Goal: Information Seeking & Learning: Learn about a topic

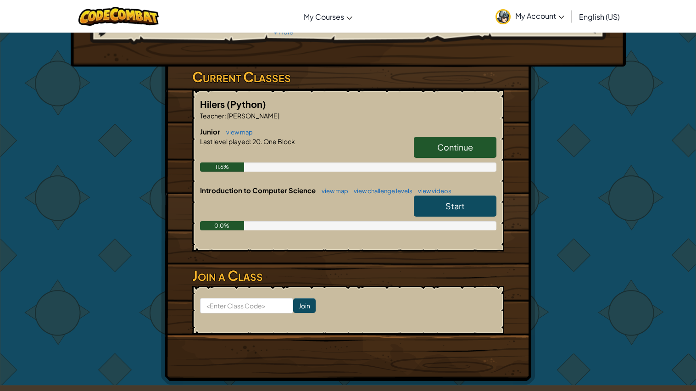
scroll to position [121, 0]
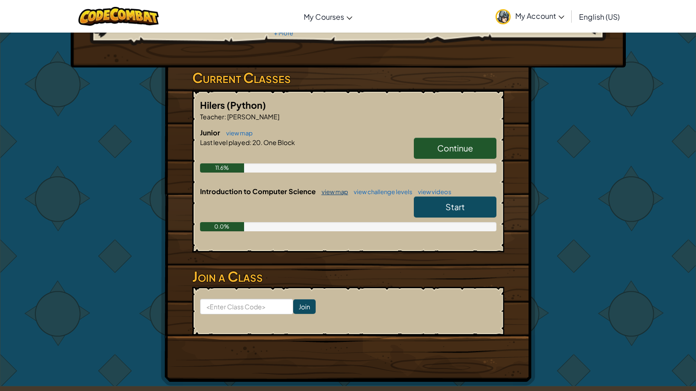
click at [335, 190] on link "view map" at bounding box center [332, 191] width 31 height 7
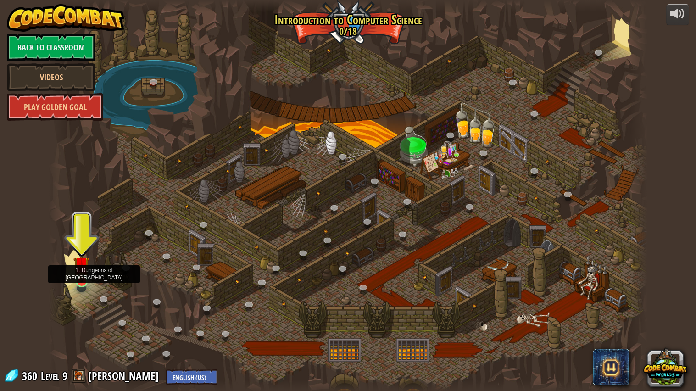
click at [84, 281] on img at bounding box center [81, 264] width 16 height 36
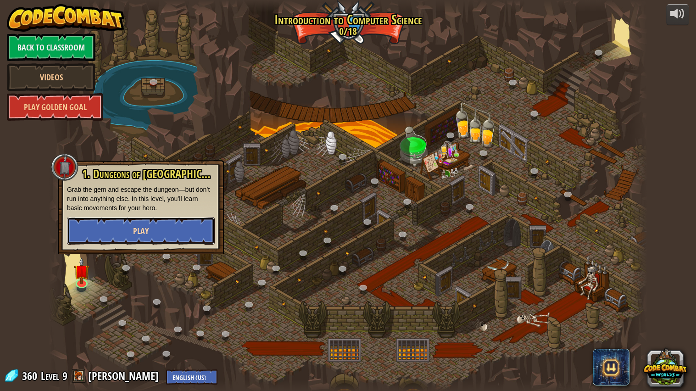
click at [82, 231] on button "Play" at bounding box center [141, 231] width 148 height 28
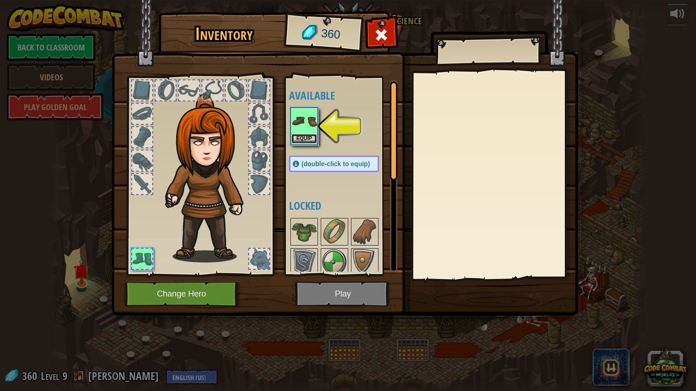
click at [300, 137] on button "Equip" at bounding box center [304, 139] width 26 height 10
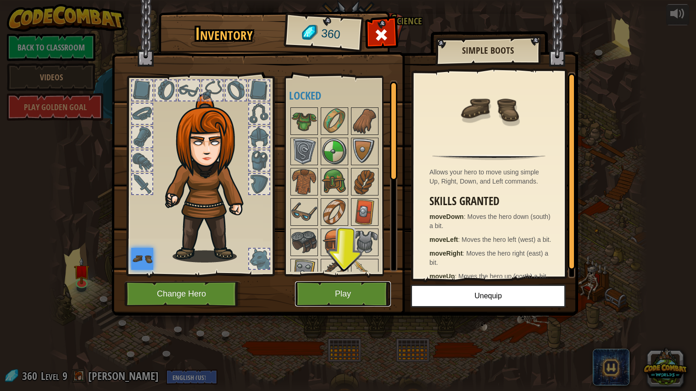
click at [321, 290] on button "Play" at bounding box center [343, 293] width 96 height 25
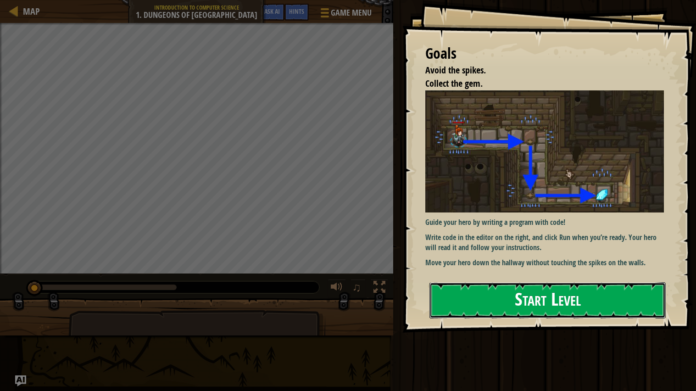
click at [487, 285] on button "Start Level" at bounding box center [548, 300] width 236 height 36
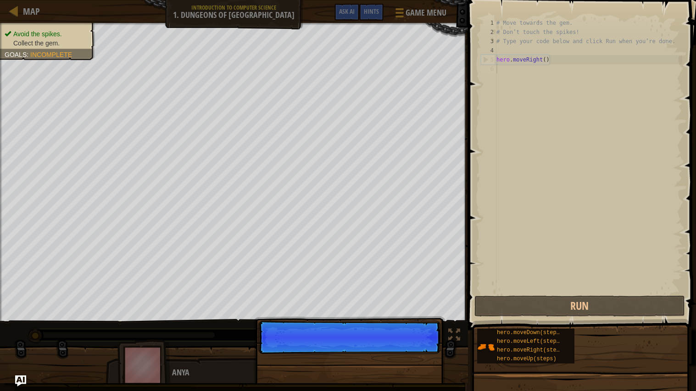
click at [363, 353] on p "Skip (esc) Continue" at bounding box center [349, 337] width 182 height 33
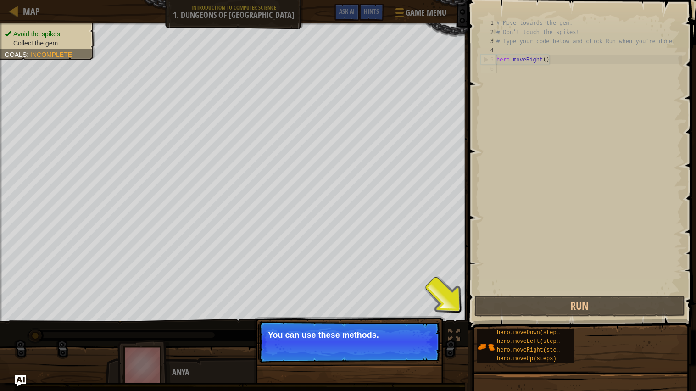
scroll to position [4, 0]
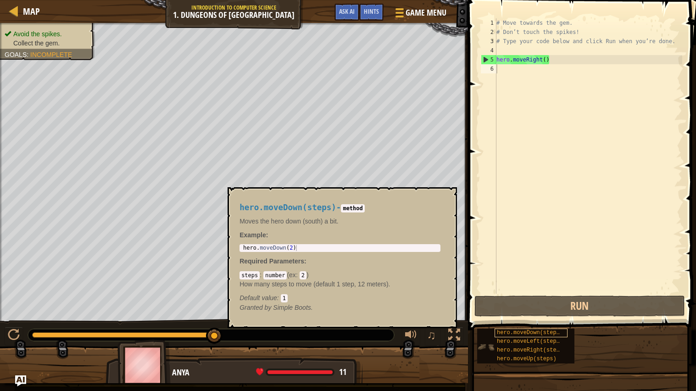
click at [505, 330] on span "hero.moveDown(steps)" at bounding box center [530, 333] width 66 height 6
type textarea "hero.moveDown(2)"
click at [317, 246] on div "hero . moveDown ( 2 )" at bounding box center [340, 254] width 198 height 18
click at [304, 274] on code "2" at bounding box center [303, 275] width 7 height 8
click at [302, 276] on code "2" at bounding box center [303, 275] width 7 height 8
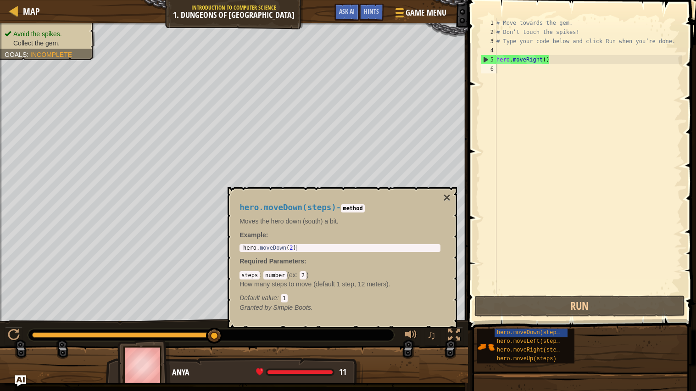
click at [304, 276] on code "2" at bounding box center [303, 275] width 7 height 8
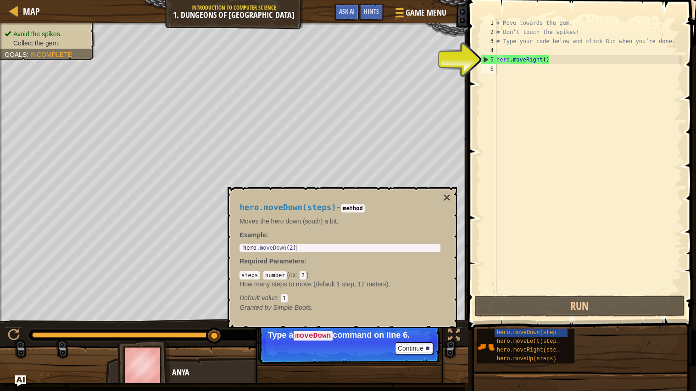
click at [521, 72] on div "# Move towards the gem. # Don’t touch the spikes! # Type your code below and cl…" at bounding box center [589, 165] width 188 height 294
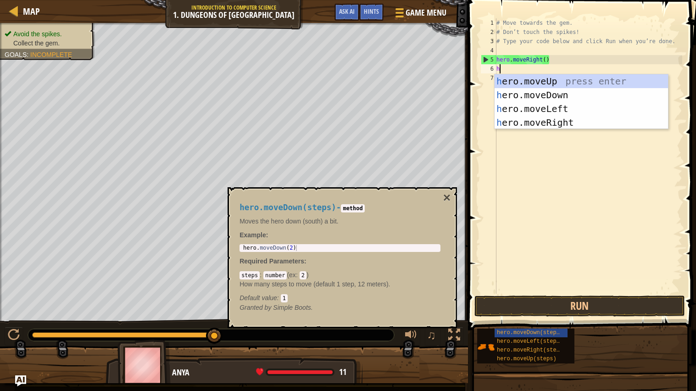
type textarea "he"
click at [526, 90] on div "he ro.moveUp press enter he ro.moveDown press enter he ro.moveLeft press enter …" at bounding box center [581, 115] width 173 height 83
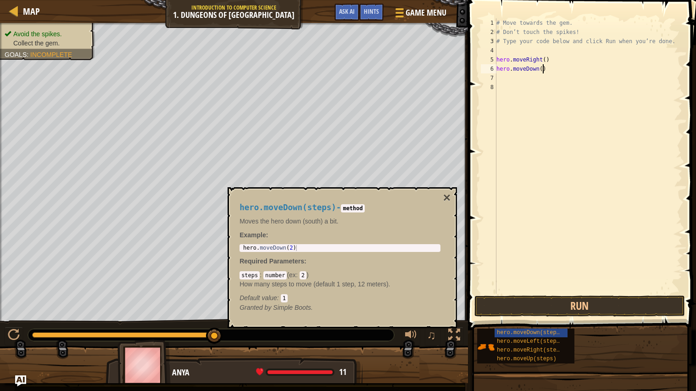
click at [543, 70] on div "# Move towards the gem. # Don’t touch the spikes! # Type your code below and cl…" at bounding box center [589, 165] width 188 height 294
type textarea "hero.moveDown(1)"
click at [577, 309] on button "Run" at bounding box center [580, 306] width 211 height 21
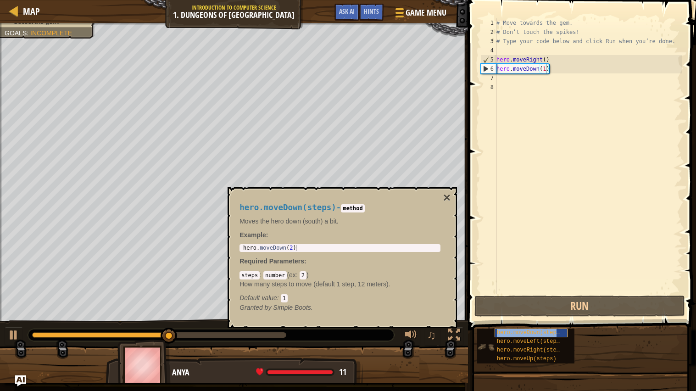
click at [502, 332] on span "hero.moveDown(steps)" at bounding box center [530, 333] width 66 height 6
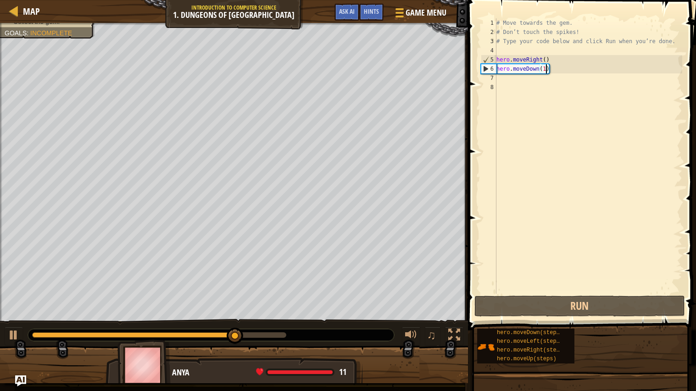
click at [510, 81] on div "# Move towards the gem. # Don’t touch the spikes! # Type your code below and cl…" at bounding box center [589, 165] width 188 height 294
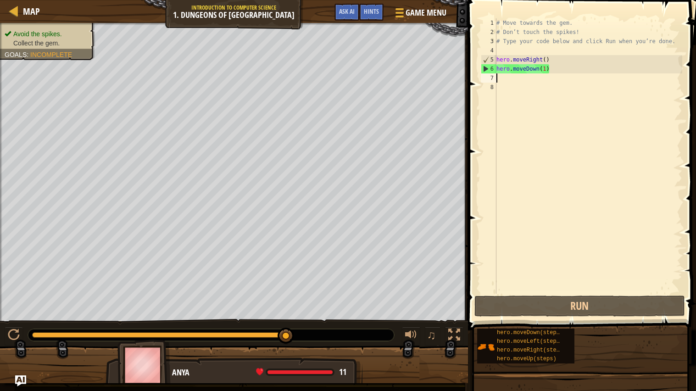
type textarea "h"
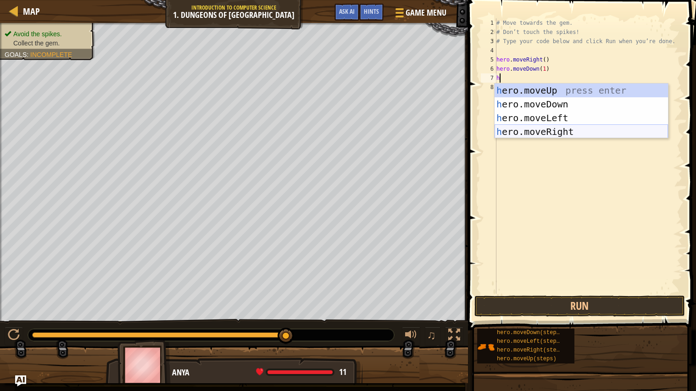
click at [582, 131] on div "h ero.moveUp press enter h ero.moveDown press enter h ero.moveLeft press enter …" at bounding box center [581, 125] width 173 height 83
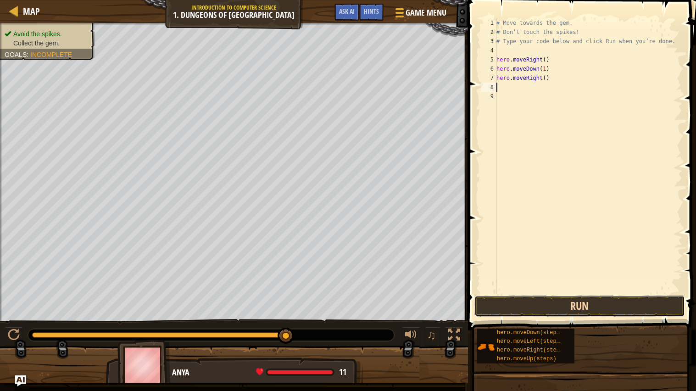
click at [546, 312] on button "Run" at bounding box center [580, 306] width 211 height 21
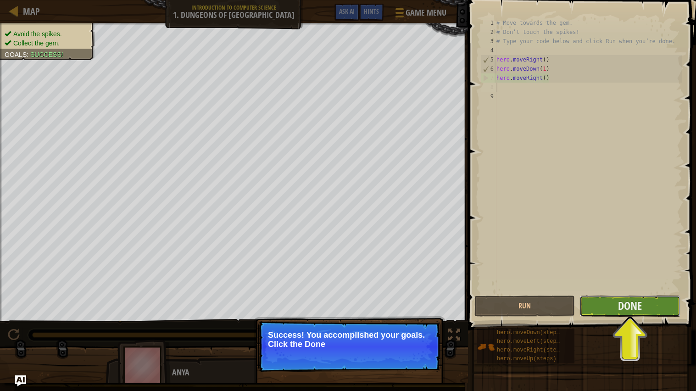
click at [614, 310] on button "Done" at bounding box center [630, 306] width 101 height 21
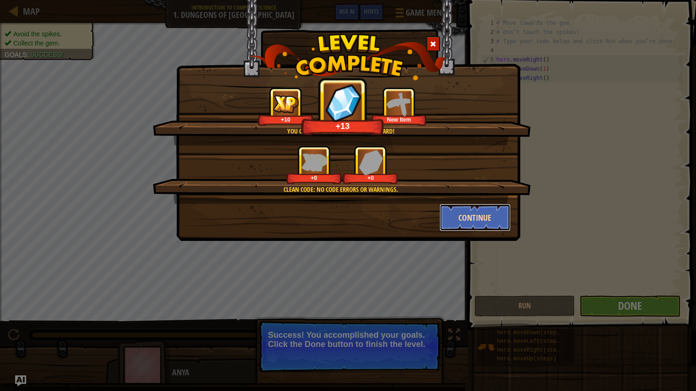
click at [453, 218] on button "Continue" at bounding box center [475, 218] width 71 height 28
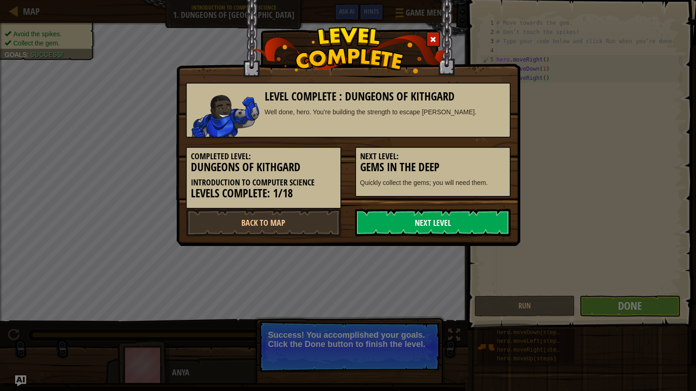
click at [453, 220] on link "Next Level" at bounding box center [433, 223] width 156 height 28
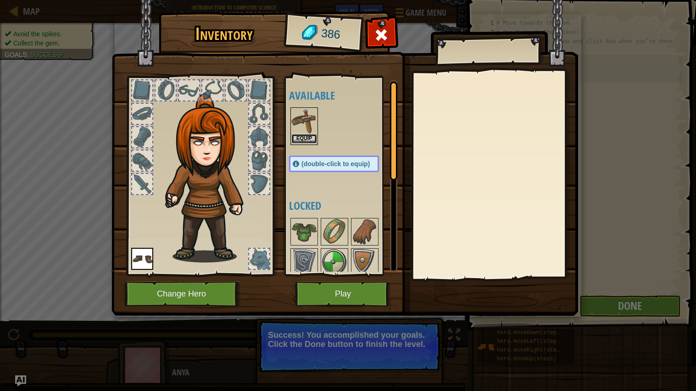
click at [303, 136] on button "Equip" at bounding box center [304, 139] width 26 height 10
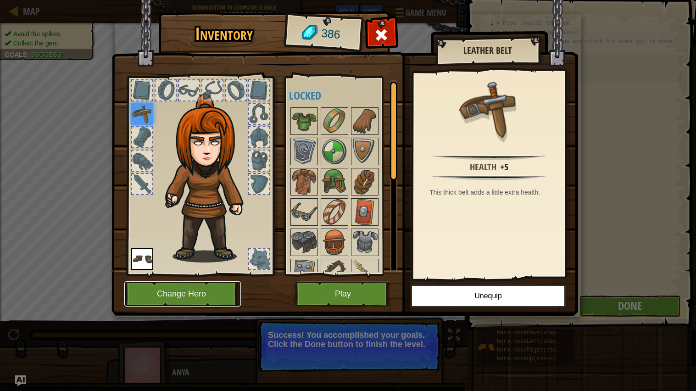
click at [153, 288] on button "Change Hero" at bounding box center [182, 293] width 117 height 25
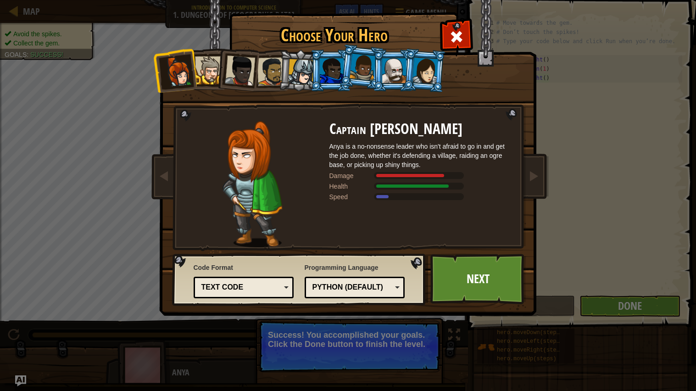
click at [204, 70] on div at bounding box center [209, 70] width 28 height 28
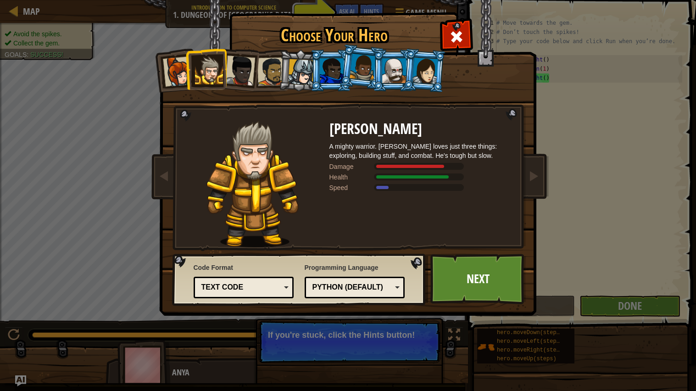
click at [245, 68] on div at bounding box center [240, 71] width 30 height 30
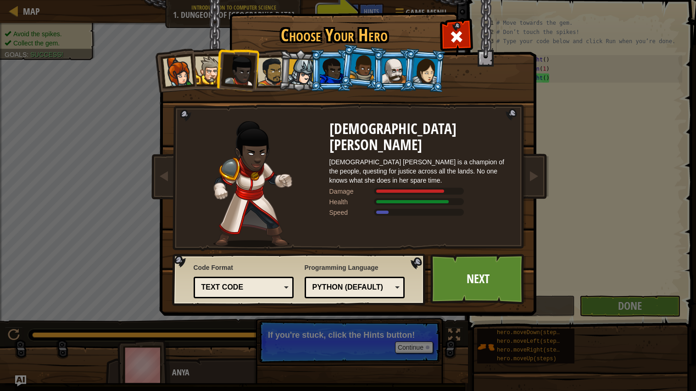
click at [270, 76] on div at bounding box center [271, 71] width 28 height 28
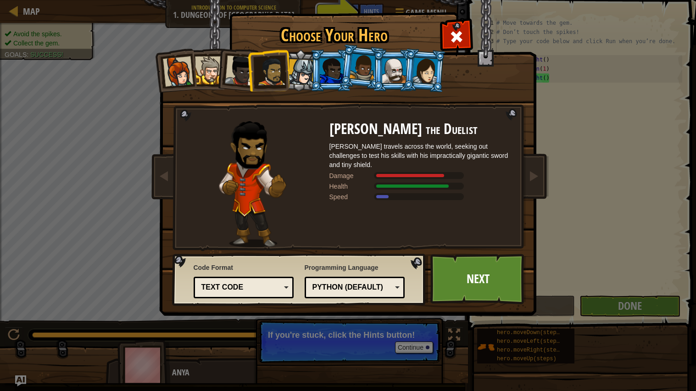
click at [297, 74] on div at bounding box center [301, 72] width 26 height 26
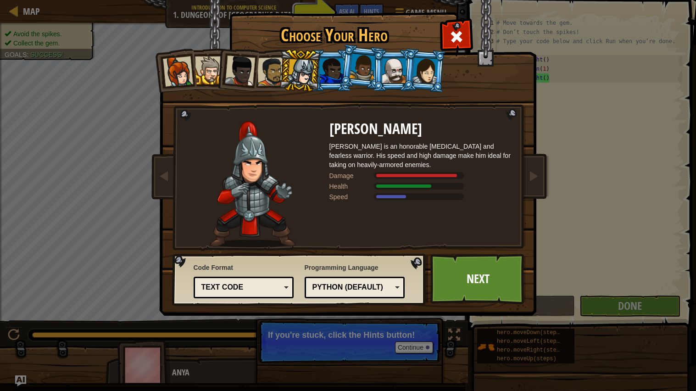
click at [340, 77] on li at bounding box center [361, 67] width 45 height 46
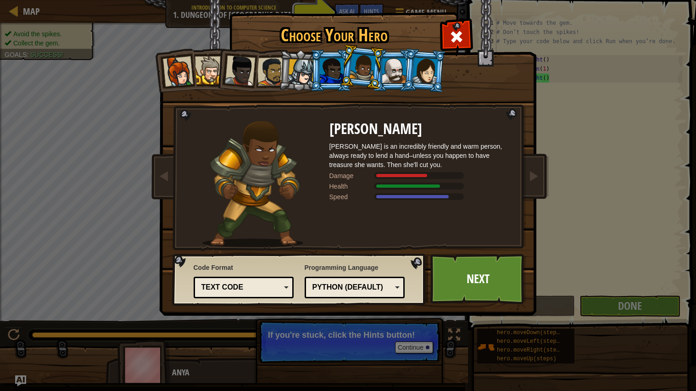
click at [331, 73] on div at bounding box center [332, 70] width 24 height 25
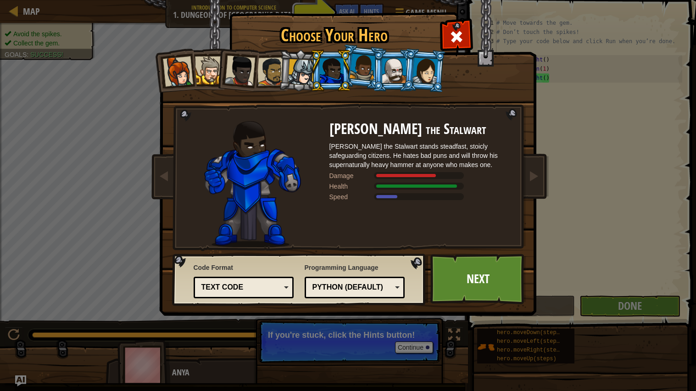
click at [365, 67] on div at bounding box center [363, 67] width 26 height 27
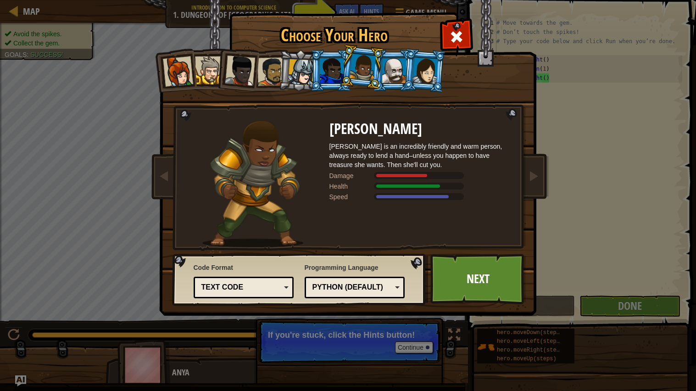
click at [390, 68] on div at bounding box center [394, 70] width 24 height 25
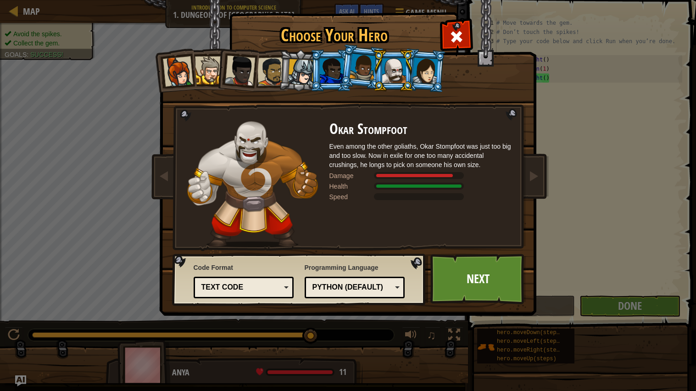
click at [424, 70] on div at bounding box center [426, 70] width 26 height 26
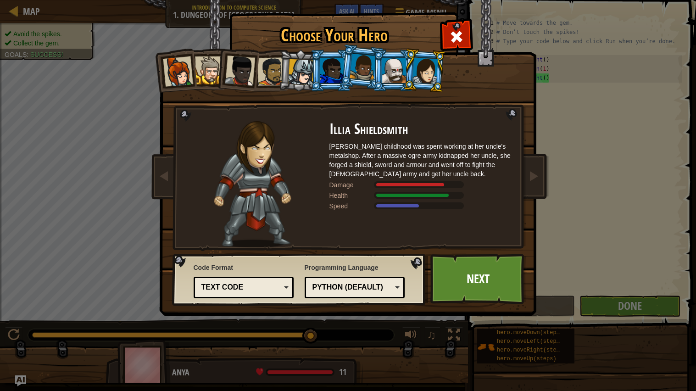
click at [295, 68] on div at bounding box center [301, 72] width 26 height 26
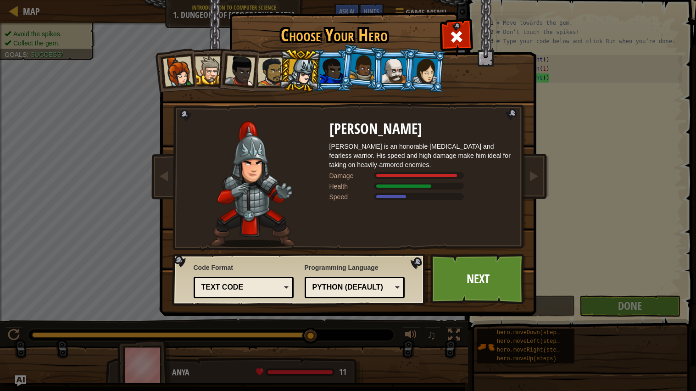
click at [331, 75] on div at bounding box center [332, 70] width 24 height 25
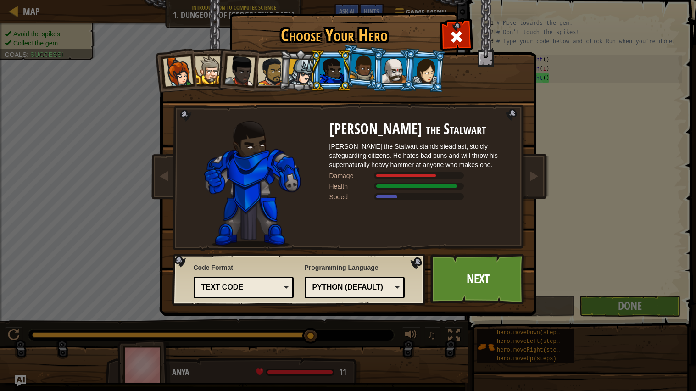
click at [305, 78] on div at bounding box center [301, 72] width 26 height 26
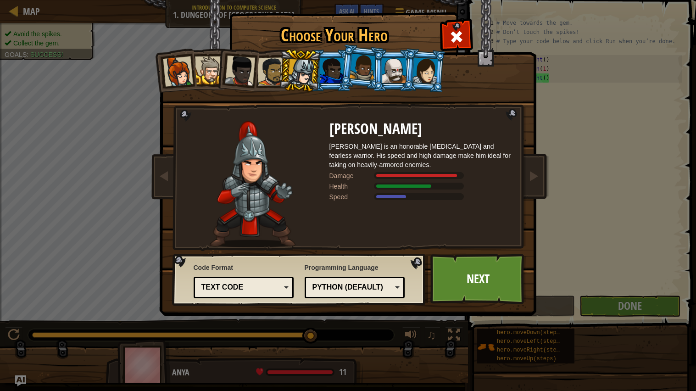
click at [257, 73] on div at bounding box center [271, 71] width 28 height 28
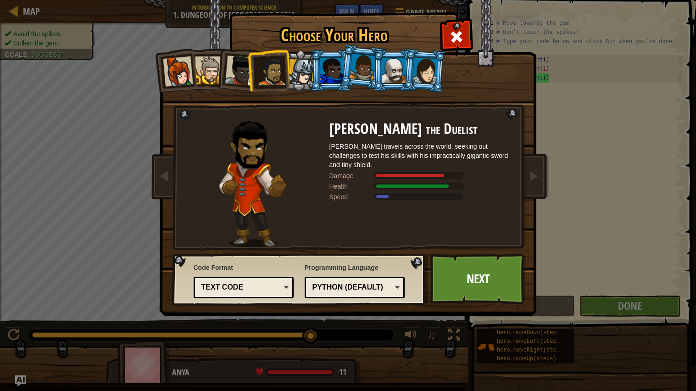
click at [272, 78] on div at bounding box center [271, 71] width 28 height 28
click at [296, 77] on div at bounding box center [301, 72] width 26 height 26
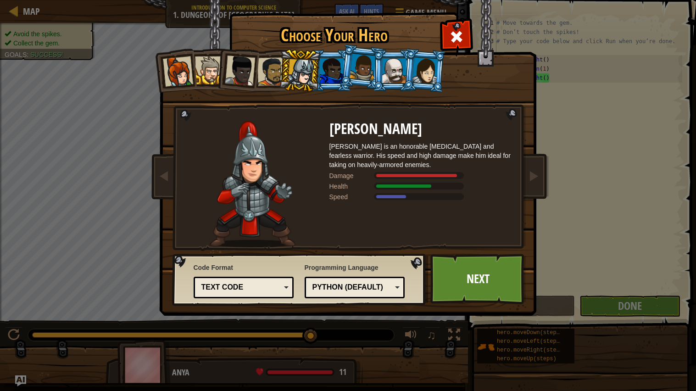
click at [422, 72] on div at bounding box center [426, 70] width 26 height 26
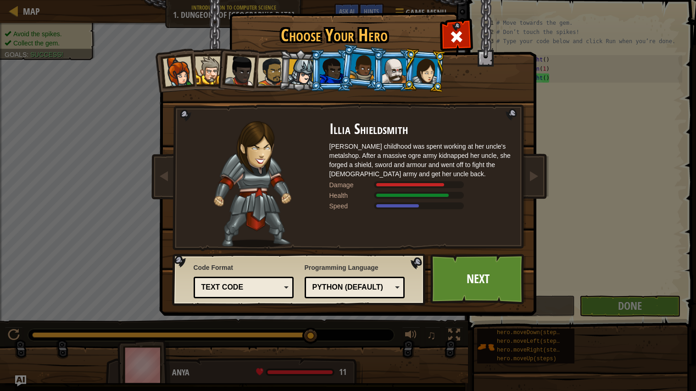
click at [390, 75] on div at bounding box center [394, 70] width 24 height 25
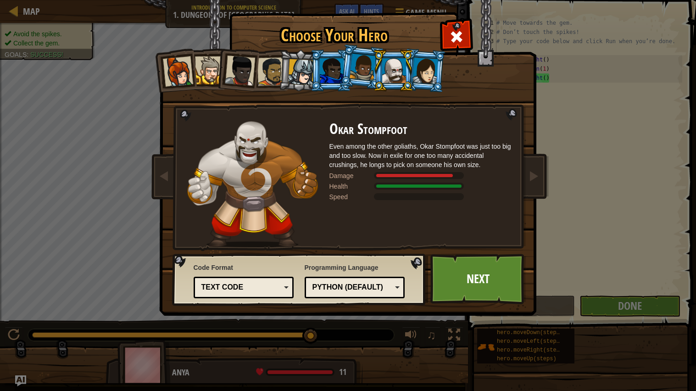
click at [288, 71] on div at bounding box center [301, 72] width 26 height 26
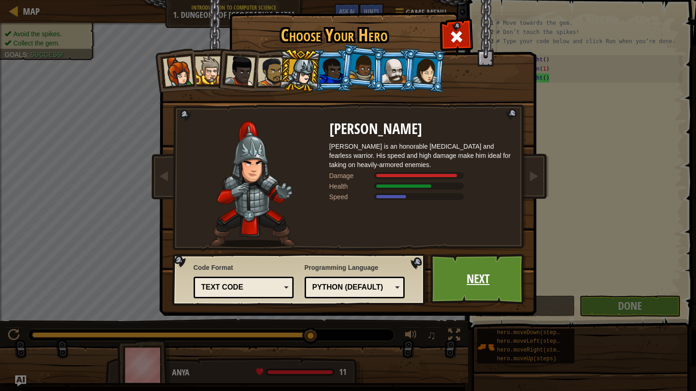
click at [457, 283] on link "Next" at bounding box center [479, 279] width 96 height 50
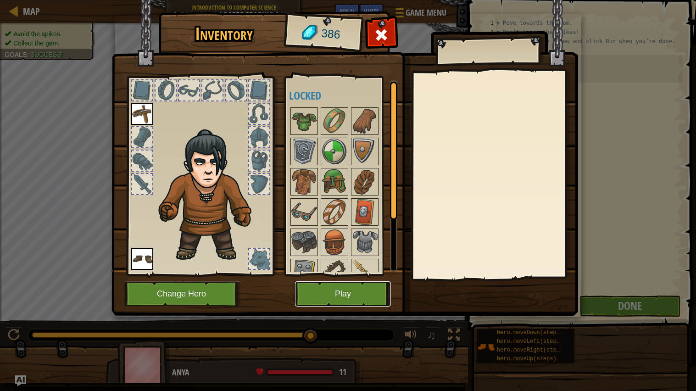
click at [333, 299] on button "Play" at bounding box center [343, 293] width 96 height 25
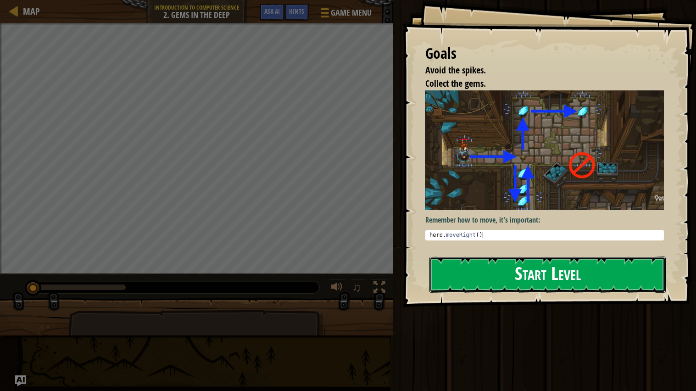
click at [483, 275] on button "Start Level" at bounding box center [548, 275] width 236 height 36
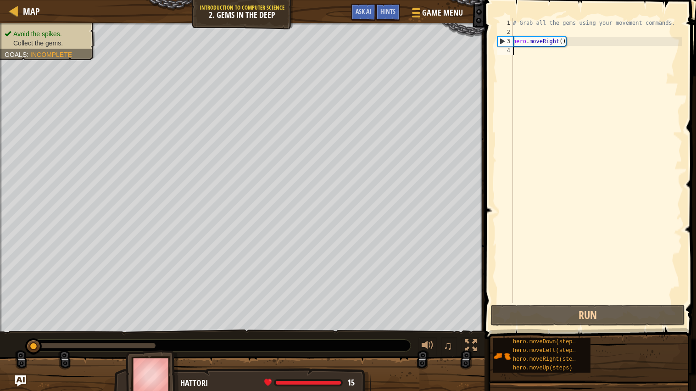
type textarea "h"
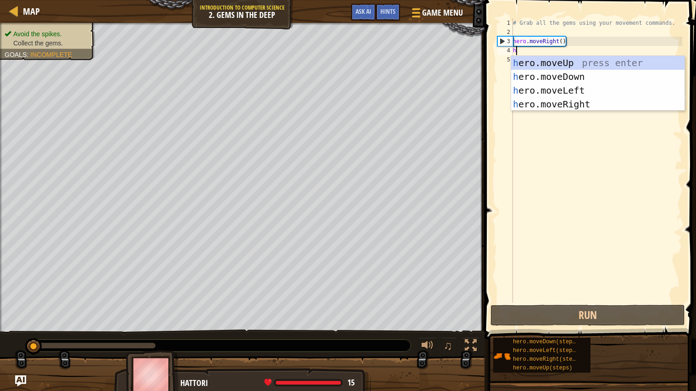
scroll to position [4, 0]
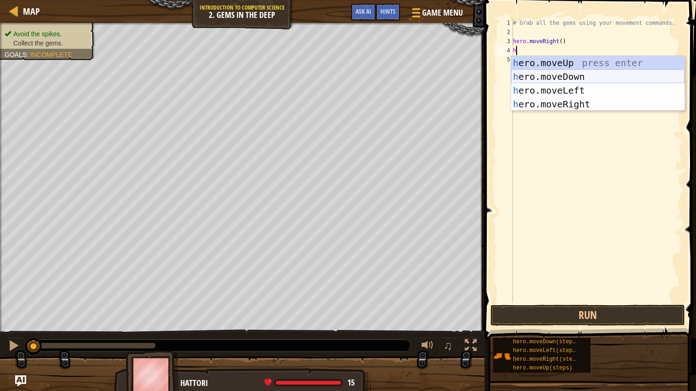
click at [526, 73] on div "h ero.moveUp press enter h ero.moveDown press enter h ero.moveLeft press enter …" at bounding box center [597, 97] width 173 height 83
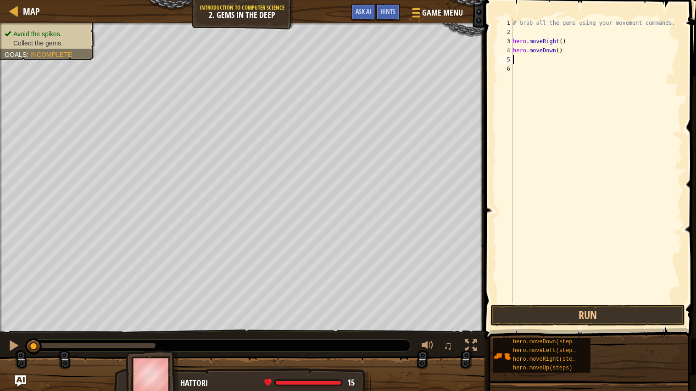
type textarea "h"
click at [551, 62] on div "# Grab all the gems using your movement commands. hero . moveRight ( ) hero . m…" at bounding box center [596, 169] width 171 height 303
type textarea "hero.moveUp(2)"
click at [522, 67] on div "# Grab all the gems using your movement commands. hero . moveRight ( ) hero . m…" at bounding box center [596, 169] width 171 height 303
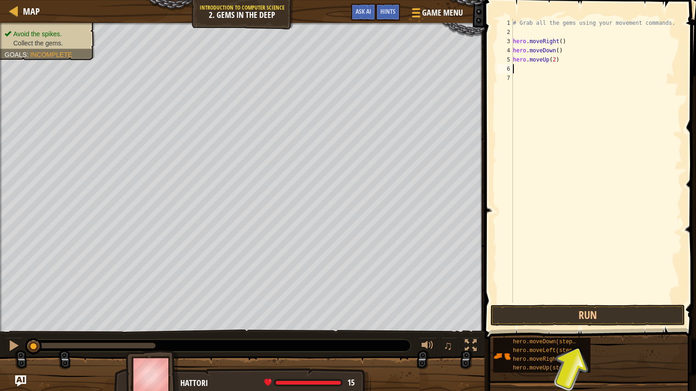
scroll to position [4, 0]
type textarea "h"
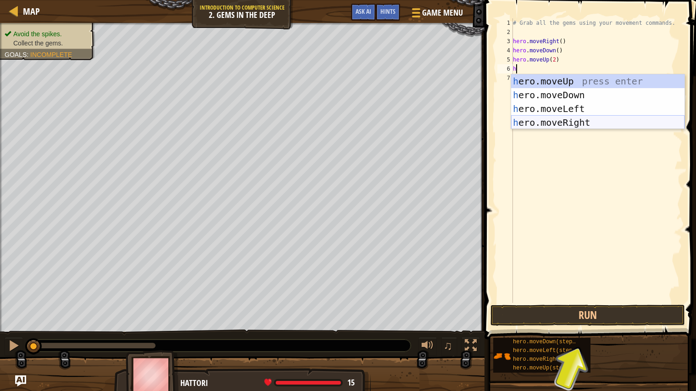
click at [587, 121] on div "h ero.moveUp press enter h ero.moveDown press enter h ero.moveLeft press enter …" at bounding box center [597, 115] width 173 height 83
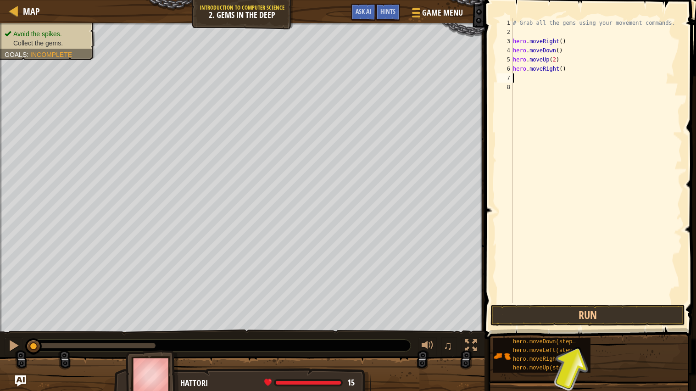
click at [565, 70] on div "# Grab all the gems using your movement commands. hero . moveRight ( ) hero . m…" at bounding box center [596, 169] width 171 height 303
type textarea "hero.moveRight(2)"
click at [574, 311] on button "Run" at bounding box center [588, 315] width 195 height 21
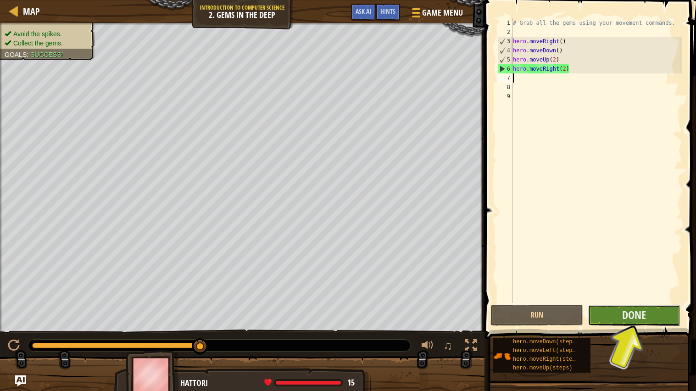
click at [620, 316] on button "Done" at bounding box center [634, 315] width 93 height 21
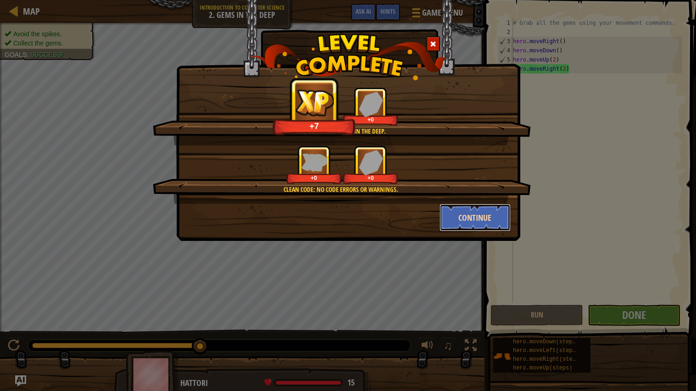
click at [483, 217] on button "Continue" at bounding box center [475, 218] width 71 height 28
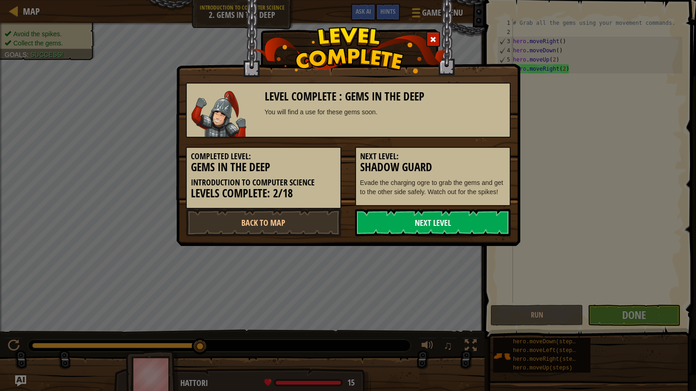
click at [391, 225] on link "Next Level" at bounding box center [433, 223] width 156 height 28
click at [388, 224] on link "Next Level" at bounding box center [433, 223] width 156 height 28
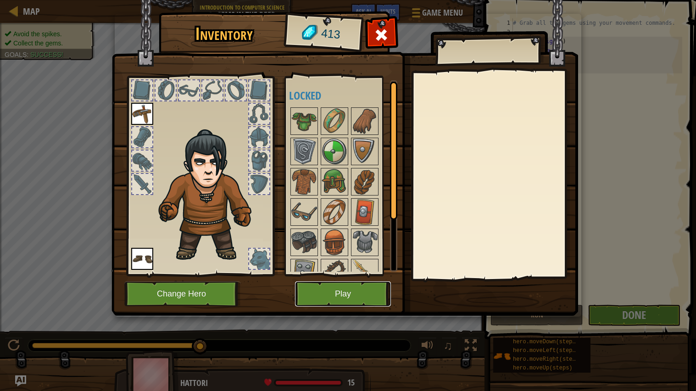
click at [324, 290] on button "Play" at bounding box center [343, 293] width 96 height 25
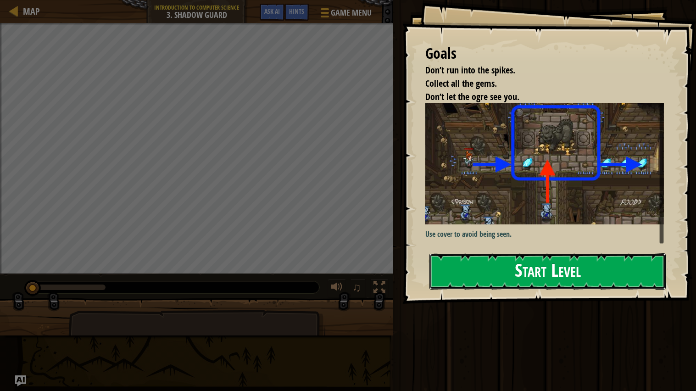
click at [453, 272] on button "Start Level" at bounding box center [548, 271] width 236 height 36
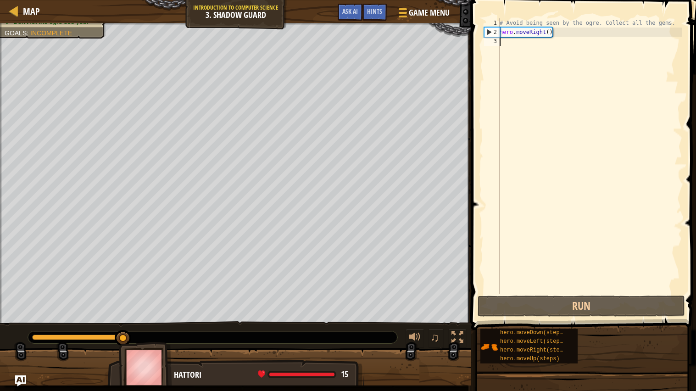
type textarea "u"
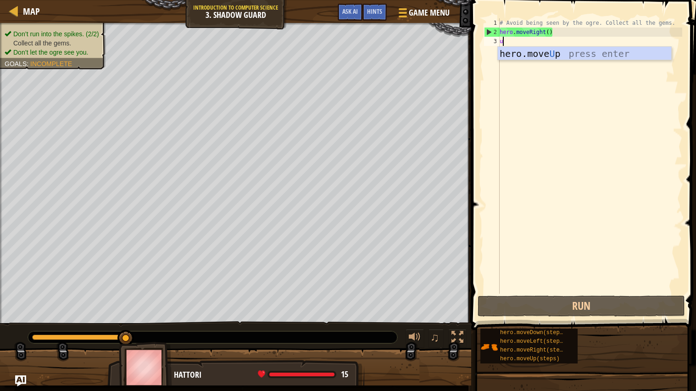
scroll to position [4, 0]
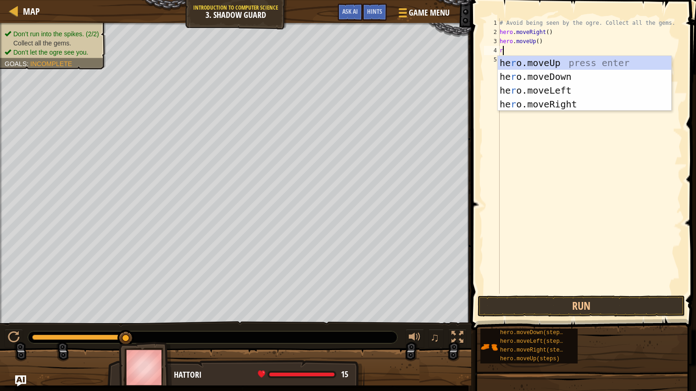
type textarea "ri"
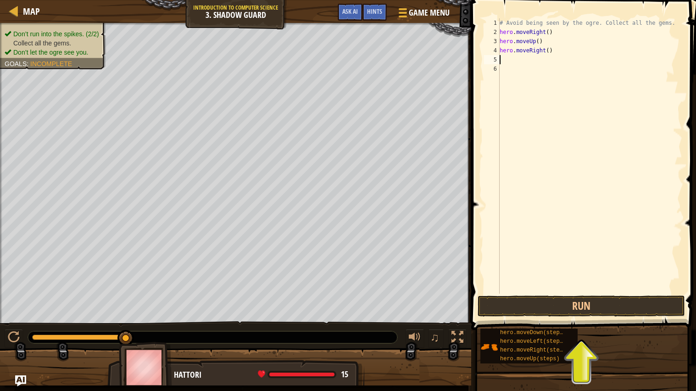
type textarea "d"
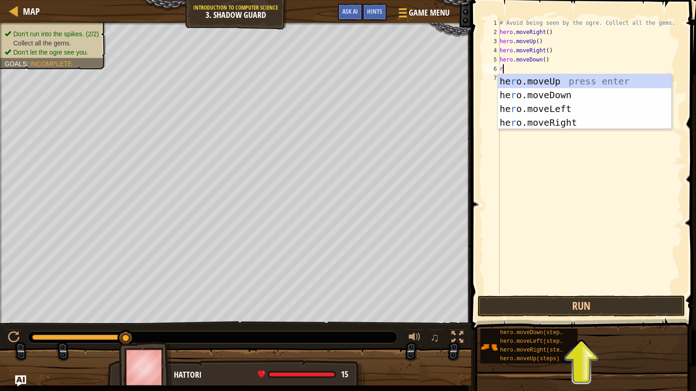
type textarea "ri"
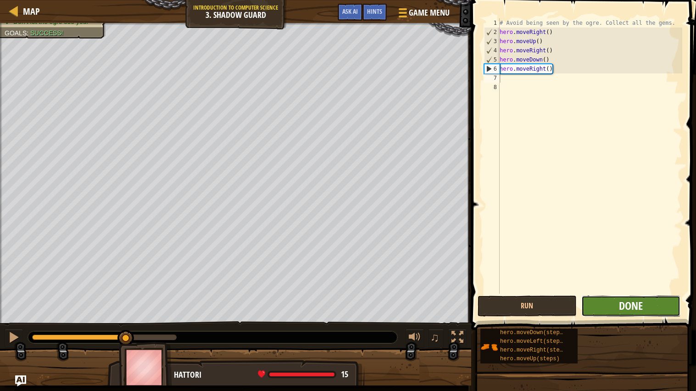
click at [621, 310] on span "Done" at bounding box center [631, 305] width 24 height 15
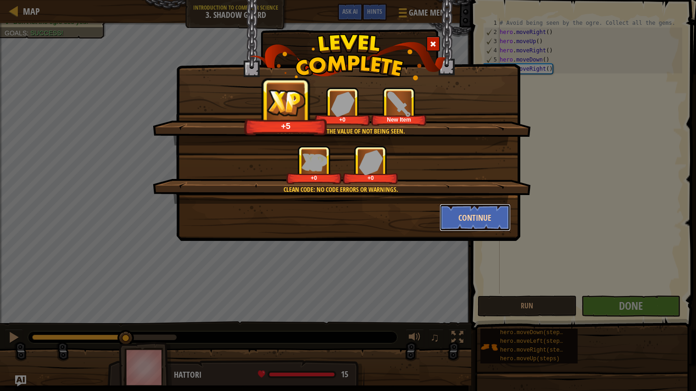
click at [452, 208] on button "Continue" at bounding box center [475, 218] width 71 height 28
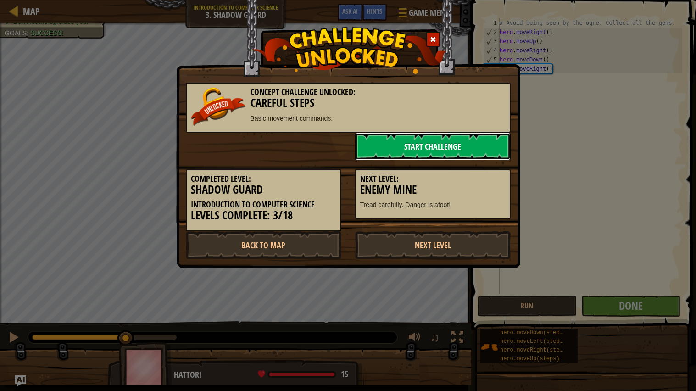
click at [369, 151] on link "Start Challenge" at bounding box center [433, 147] width 156 height 28
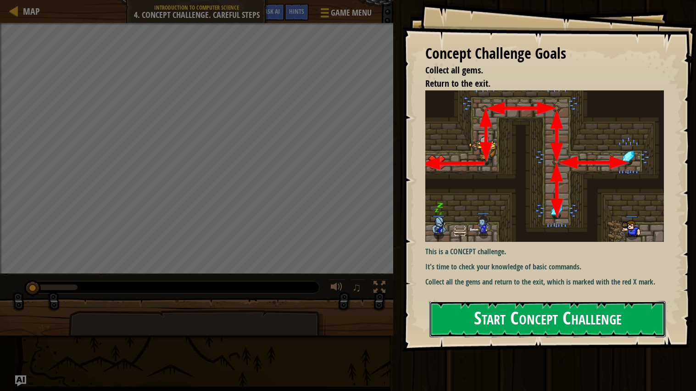
click at [487, 311] on button "Start Concept Challenge" at bounding box center [548, 319] width 236 height 36
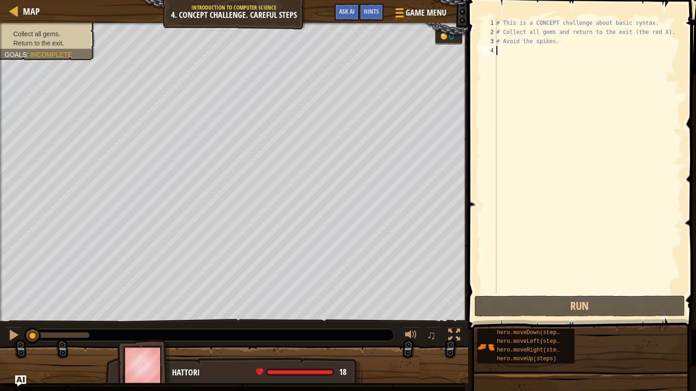
type textarea "u"
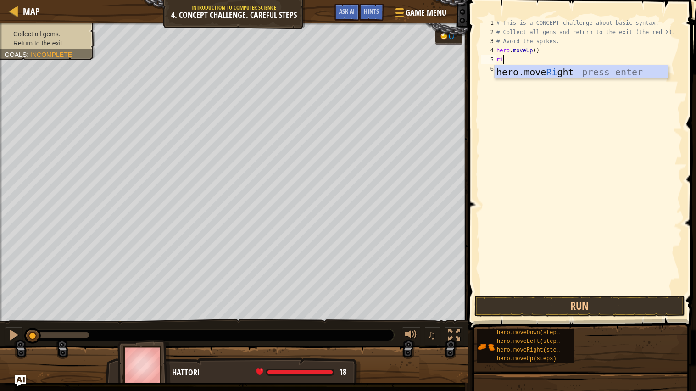
type textarea "r"
type textarea "i"
type textarea "d"
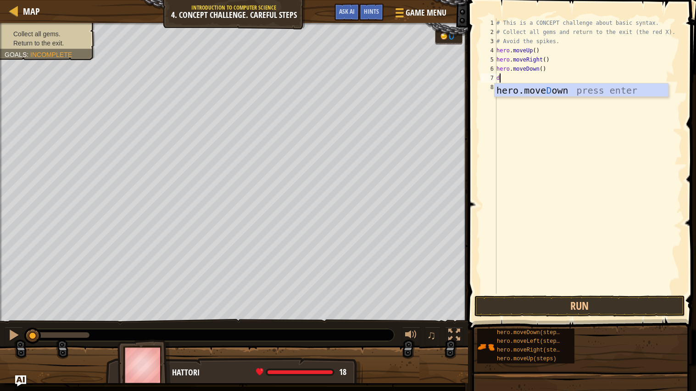
type textarea "d"
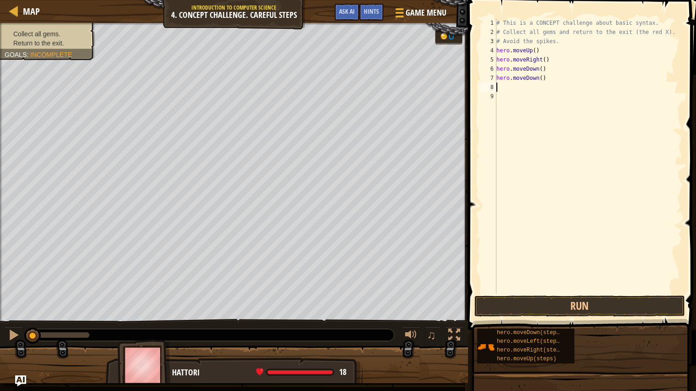
type textarea "u"
type textarea "r"
type textarea "i"
type textarea "k"
type textarea "l"
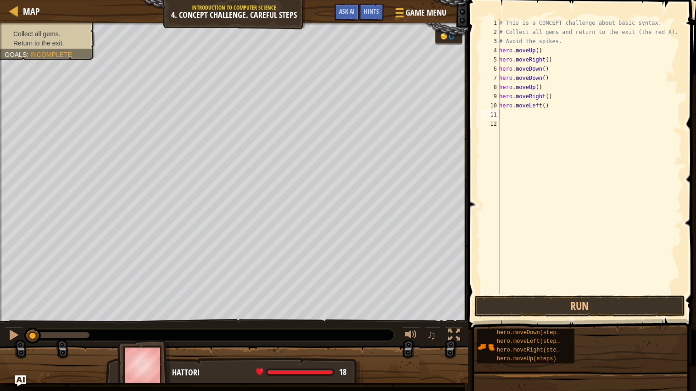
type textarea "u"
type textarea "l"
type textarea "d"
type textarea "l"
click at [591, 306] on button "Run" at bounding box center [580, 306] width 211 height 21
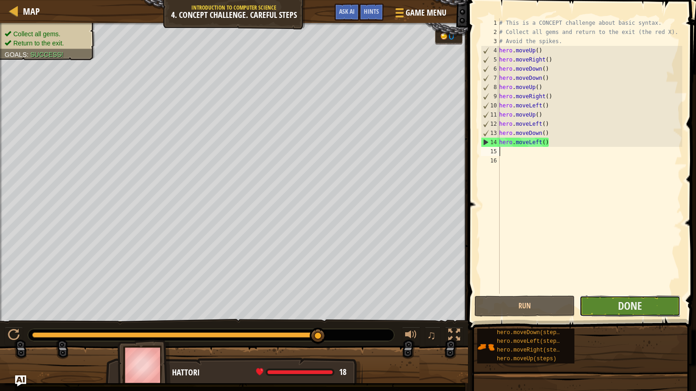
click at [656, 306] on button "Done" at bounding box center [630, 306] width 101 height 21
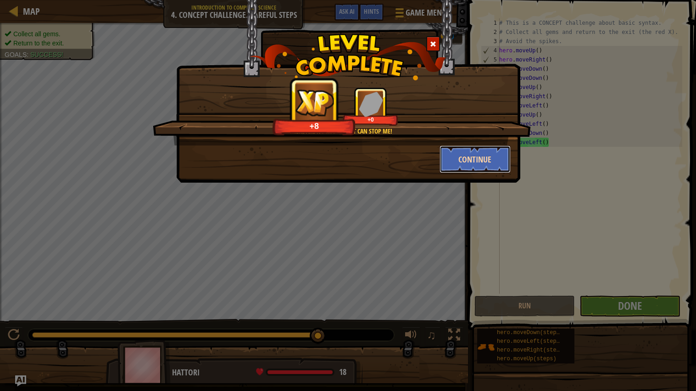
click at [463, 166] on button "Continue" at bounding box center [475, 160] width 71 height 28
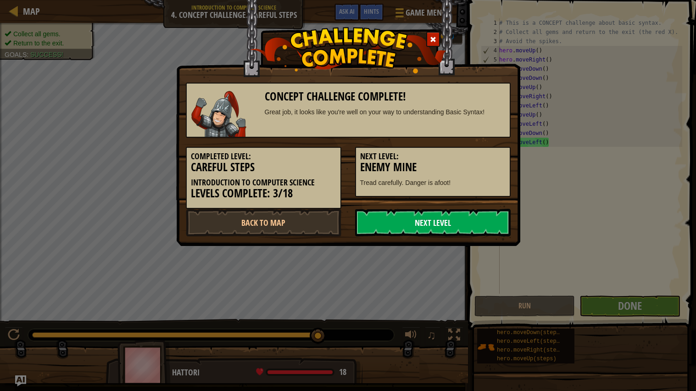
click at [413, 229] on link "Next Level" at bounding box center [433, 223] width 156 height 28
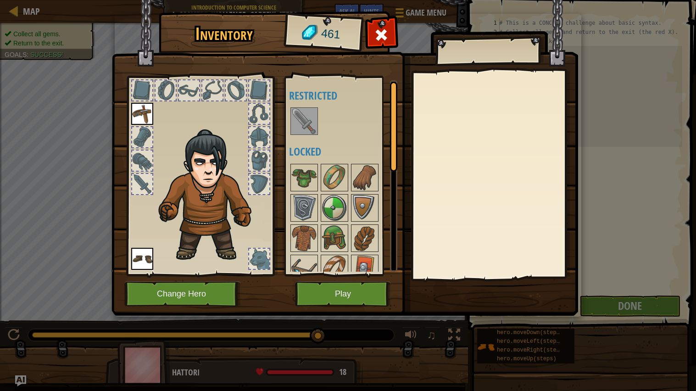
click at [299, 127] on img at bounding box center [304, 121] width 26 height 26
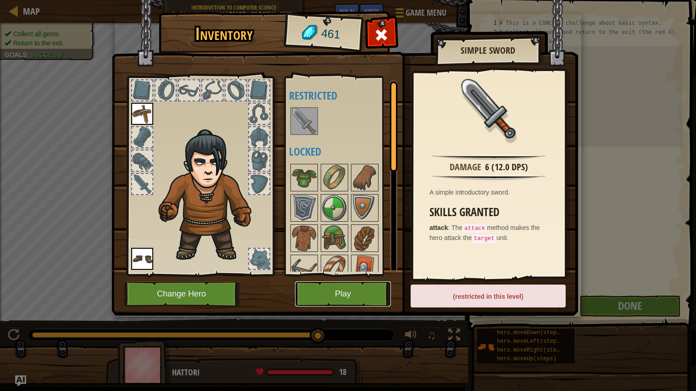
click at [358, 296] on button "Play" at bounding box center [343, 293] width 96 height 25
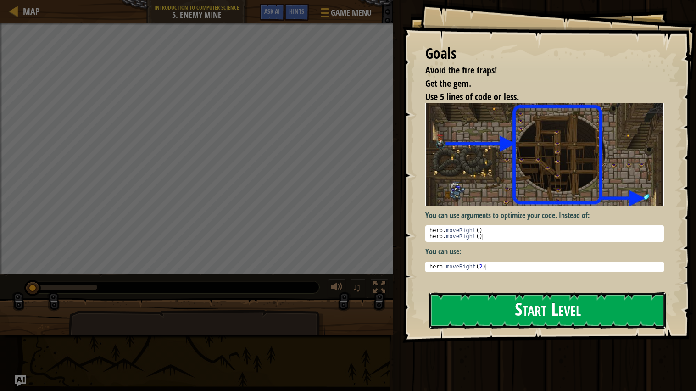
click at [457, 309] on button "Start Level" at bounding box center [548, 310] width 236 height 36
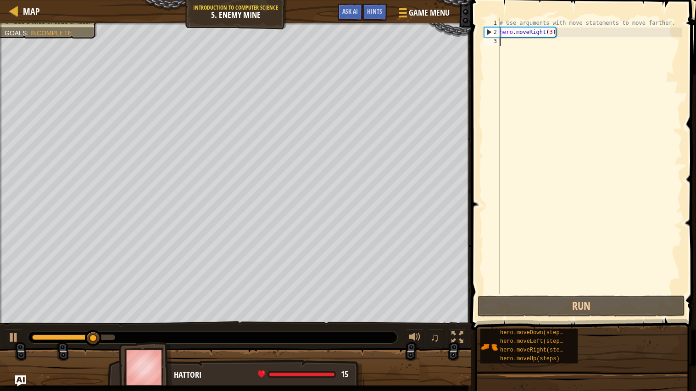
click at [549, 53] on div "# Use arguments with move statements to move farther. hero . moveRight ( 3 )" at bounding box center [590, 165] width 185 height 294
type textarea "u"
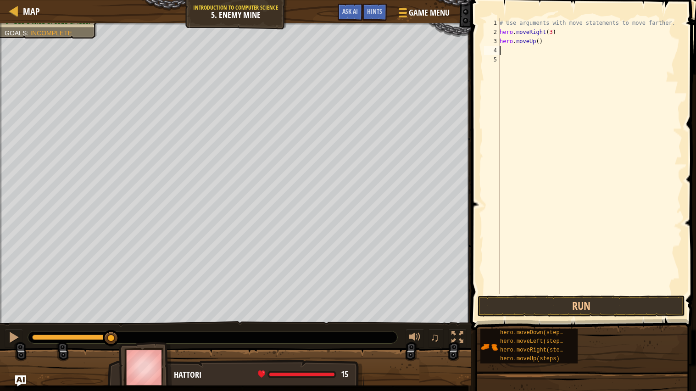
type textarea "i"
type textarea "d"
click at [545, 59] on div "# Use arguments with move statements to move farther. hero . moveRight ( 3 ) he…" at bounding box center [590, 165] width 185 height 294
type textarea "hero.moveDown(3)"
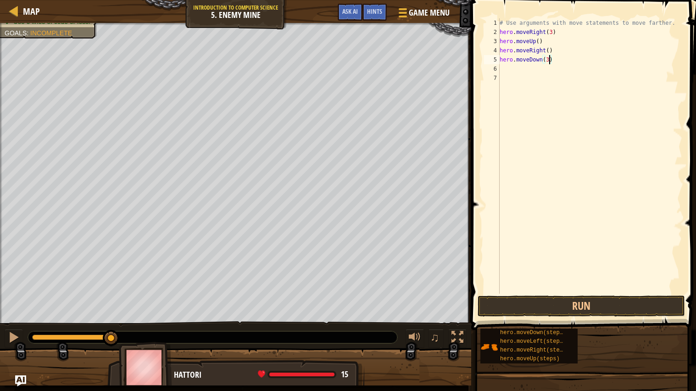
click at [512, 69] on div "# Use arguments with move statements to move farther. hero . moveRight ( 3 ) he…" at bounding box center [590, 165] width 185 height 294
type textarea "r"
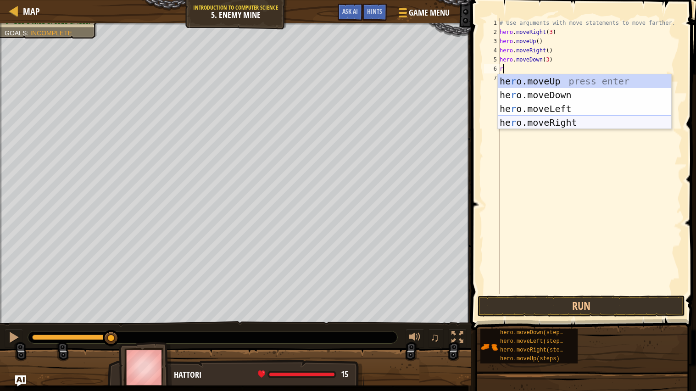
click at [554, 124] on div "he r o.moveUp press enter he r o.moveDown press enter he r o.moveLeft press ent…" at bounding box center [584, 115] width 173 height 83
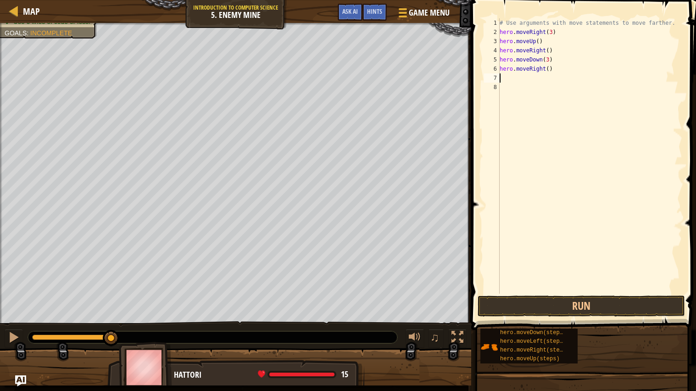
click at [551, 73] on div "# Use arguments with move statements to move farther. hero . moveRight ( 3 ) he…" at bounding box center [590, 165] width 185 height 294
type textarea "hero.moveRight(2)"
click at [544, 300] on button "Run" at bounding box center [581, 306] width 207 height 21
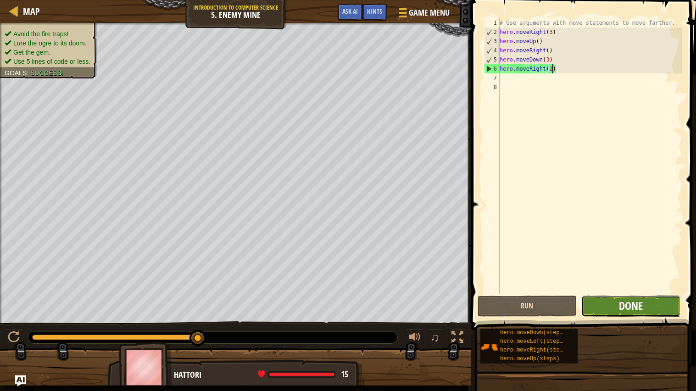
click at [639, 303] on span "Done" at bounding box center [631, 305] width 24 height 15
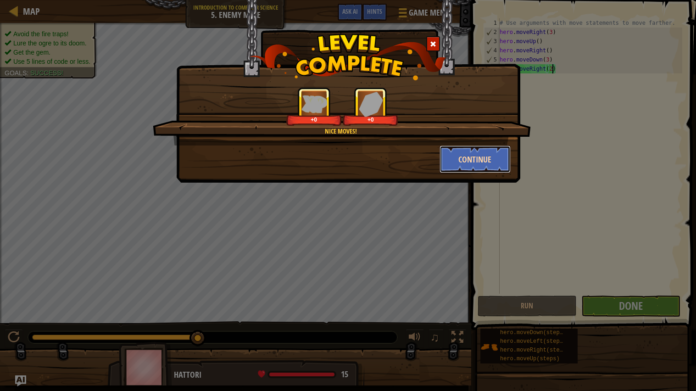
click at [469, 169] on button "Continue" at bounding box center [475, 160] width 71 height 28
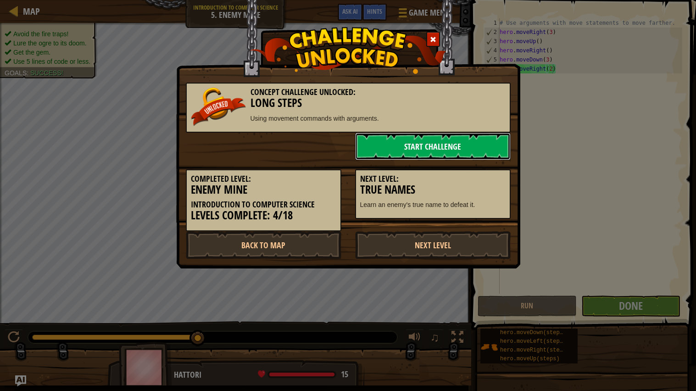
click at [476, 147] on link "Start Challenge" at bounding box center [433, 147] width 156 height 28
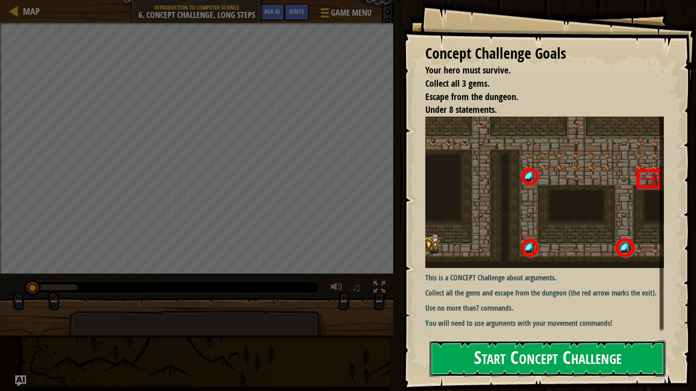
click at [491, 358] on button "Start Concept Challenge" at bounding box center [548, 359] width 236 height 36
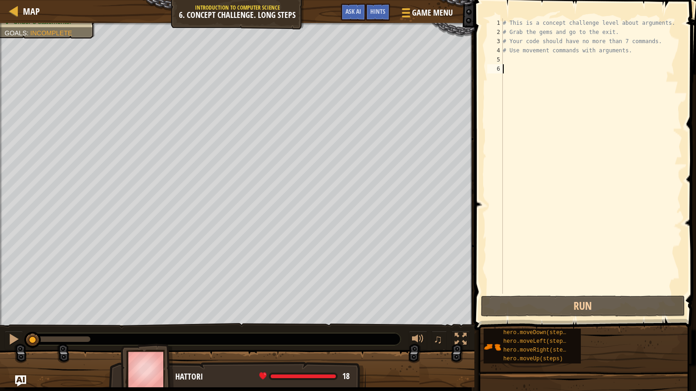
click at [520, 59] on div "# This is a concept challenge level about arguments. # Grab the gems and go to …" at bounding box center [591, 165] width 181 height 294
type textarea "i"
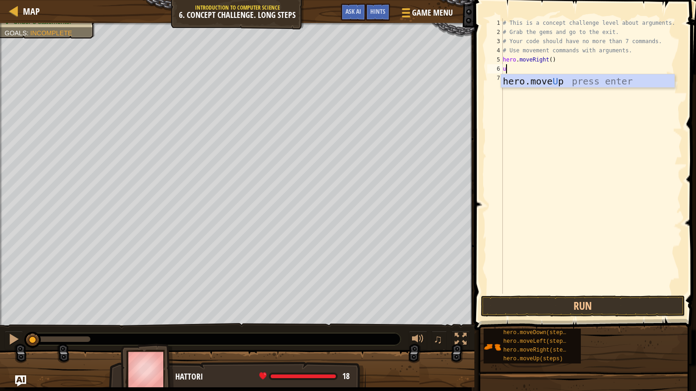
type textarea "u"
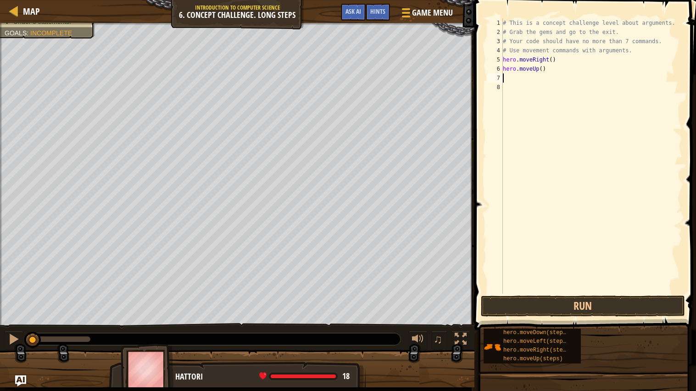
click at [544, 68] on div "# This is a concept challenge level about arguments. # Grab the gems and go to …" at bounding box center [591, 165] width 181 height 294
type textarea "hero.moveUp(3)"
click at [534, 80] on div "# This is a concept challenge level about arguments. # Grab the gems and go to …" at bounding box center [591, 165] width 181 height 294
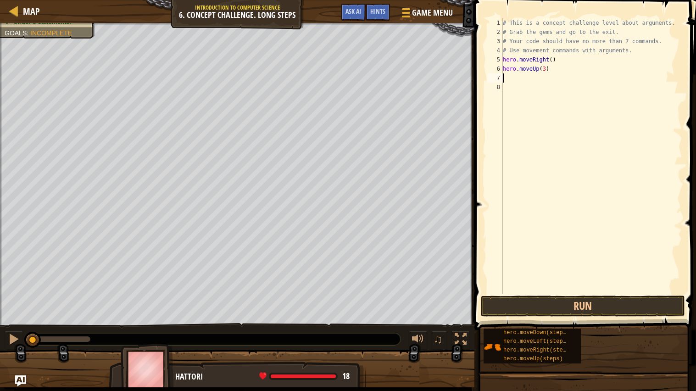
type textarea "i"
click at [554, 78] on div "# This is a concept challenge level about arguments. # Grab the gems and go to …" at bounding box center [591, 165] width 181 height 294
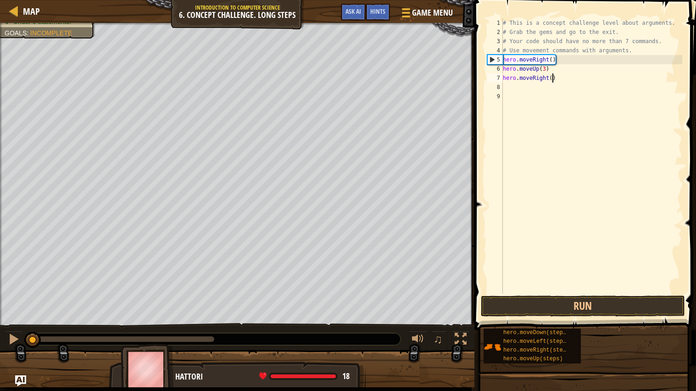
type textarea "hero.moveRight(2)"
click at [520, 94] on div "# This is a concept challenge level about arguments. # Grab the gems and go to …" at bounding box center [591, 165] width 181 height 294
click at [520, 85] on div "# This is a concept challenge level about arguments. # Grab the gems and go to …" at bounding box center [591, 165] width 181 height 294
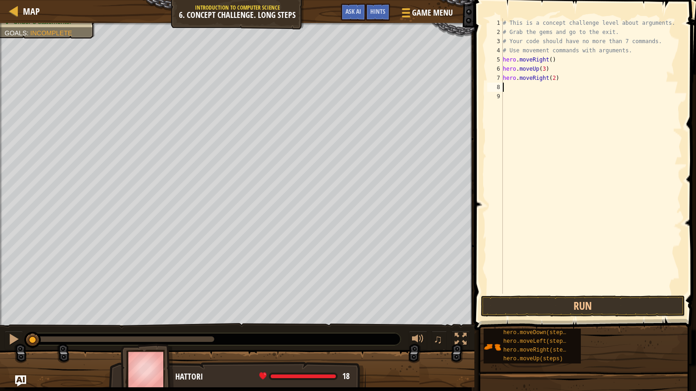
type textarea "d"
click at [511, 95] on div "# This is a concept challenge level about arguments. # Grab the gems and go to …" at bounding box center [593, 165] width 179 height 294
type textarea "l"
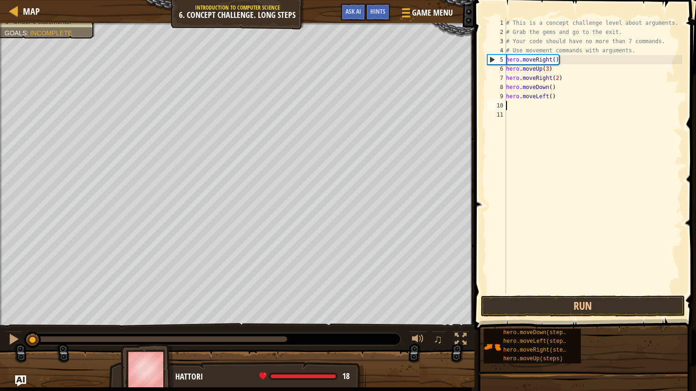
click at [524, 106] on div "# This is a concept challenge level about arguments. # Grab the gems and go to …" at bounding box center [593, 165] width 179 height 294
click at [521, 110] on div "# This is a concept challenge level about arguments. # Grab the gems and go to …" at bounding box center [593, 165] width 179 height 294
click at [510, 103] on div "# This is a concept challenge level about arguments. # Grab the gems and go to …" at bounding box center [593, 165] width 179 height 294
click at [506, 107] on div "10" at bounding box center [496, 105] width 19 height 9
click at [510, 106] on div "# This is a concept challenge level about arguments. # Grab the gems and go to …" at bounding box center [593, 165] width 179 height 294
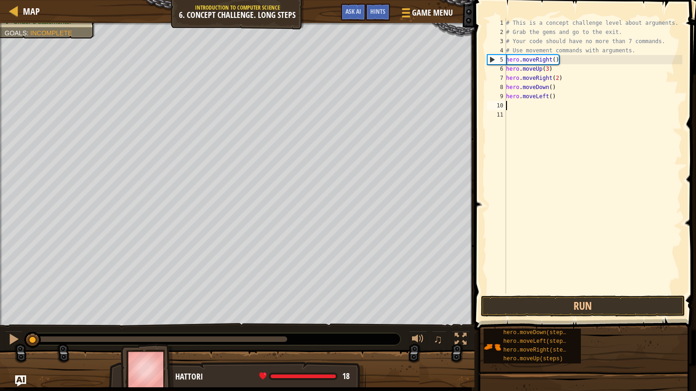
drag, startPoint x: 517, startPoint y: 109, endPoint x: 503, endPoint y: 106, distance: 14.1
click at [503, 106] on div "1 2 3 4 5 6 7 8 9 10 11 # This is a concept challenge level about arguments. # …" at bounding box center [584, 155] width 197 height 275
click at [502, 106] on div "10" at bounding box center [496, 105] width 19 height 9
click at [505, 106] on div "10" at bounding box center [496, 105] width 19 height 9
type textarea "d"
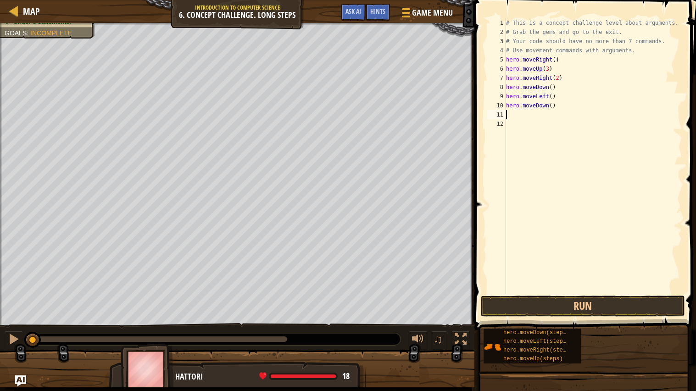
click at [506, 112] on div "11" at bounding box center [496, 114] width 19 height 9
click at [552, 106] on div "# This is a concept challenge level about arguments. # Grab the gems and go to …" at bounding box center [593, 165] width 179 height 294
type textarea "hero.moveDown(2)"
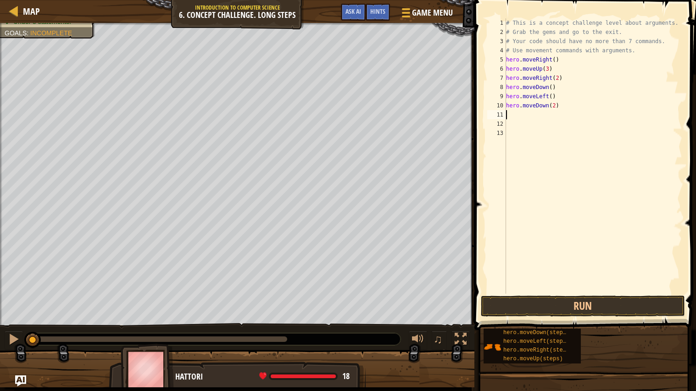
click at [513, 114] on div "# This is a concept challenge level about arguments. # Grab the gems and go to …" at bounding box center [593, 165] width 179 height 294
type textarea "i"
click at [555, 115] on div "# This is a concept challenge level about arguments. # Grab the gems and go to …" at bounding box center [593, 165] width 179 height 294
type textarea "hero.moveRight(2)"
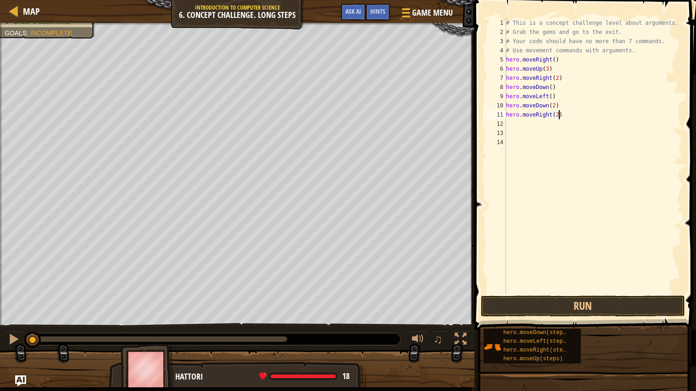
click at [543, 127] on div "# This is a concept challenge level about arguments. # Grab the gems and go to …" at bounding box center [593, 165] width 179 height 294
type textarea "u"
click at [545, 124] on div "# This is a concept challenge level about arguments. # Grab the gems and go to …" at bounding box center [593, 165] width 179 height 294
type textarea "hero.moveUp(2)"
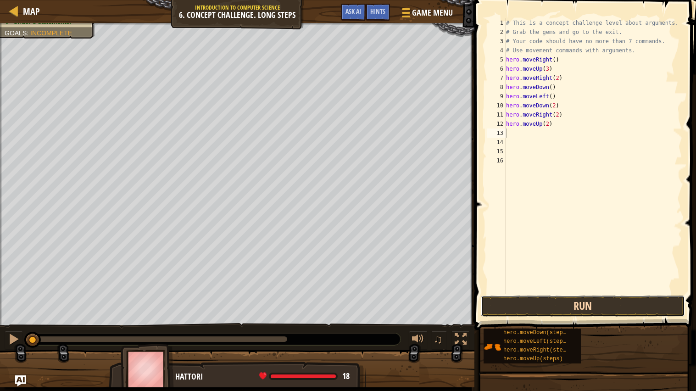
click at [543, 302] on button "Run" at bounding box center [583, 306] width 204 height 21
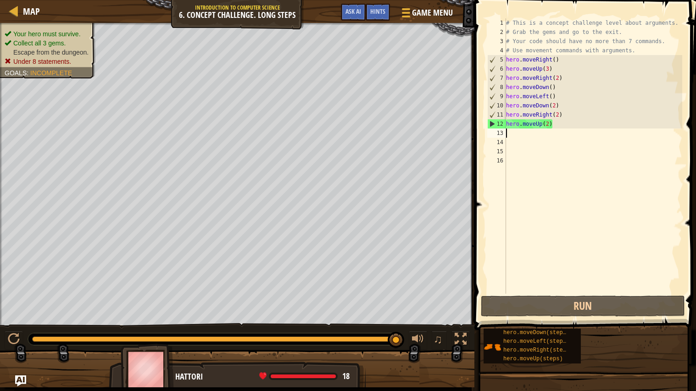
click at [527, 128] on div "# This is a concept challenge level about arguments. # Grab the gems and go to …" at bounding box center [593, 165] width 179 height 294
click at [549, 123] on div "# This is a concept challenge level about arguments. # Grab the gems and go to …" at bounding box center [593, 165] width 179 height 294
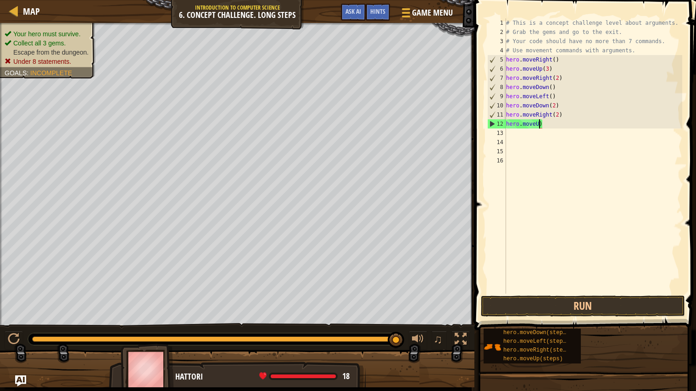
click at [556, 125] on div "# This is a concept challenge level about arguments. # Grab the gems and go to …" at bounding box center [593, 165] width 179 height 294
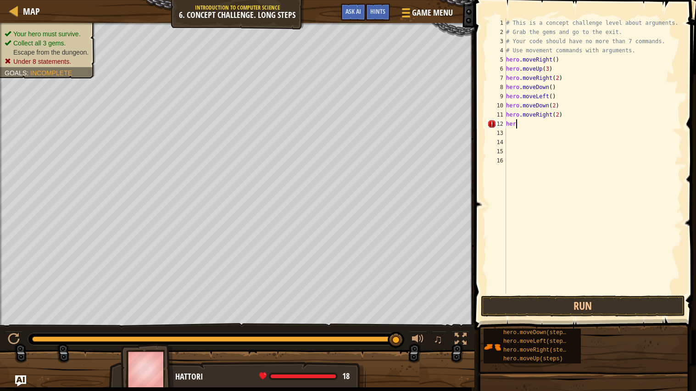
type textarea "h"
click at [541, 310] on button "Run" at bounding box center [583, 306] width 204 height 21
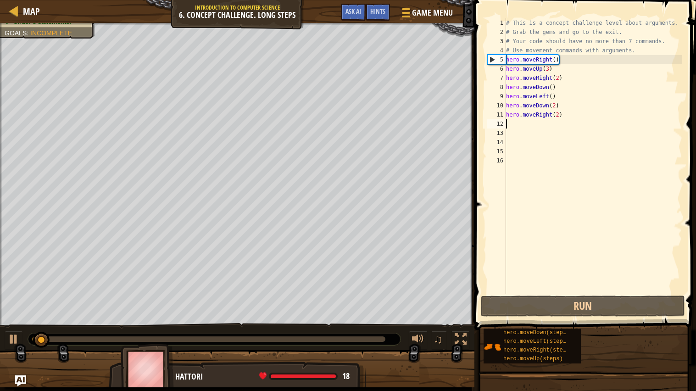
click at [381, 339] on div "0:28.6 Now: 0:00.7 Max: 0:29.0" at bounding box center [208, 339] width 353 height 6
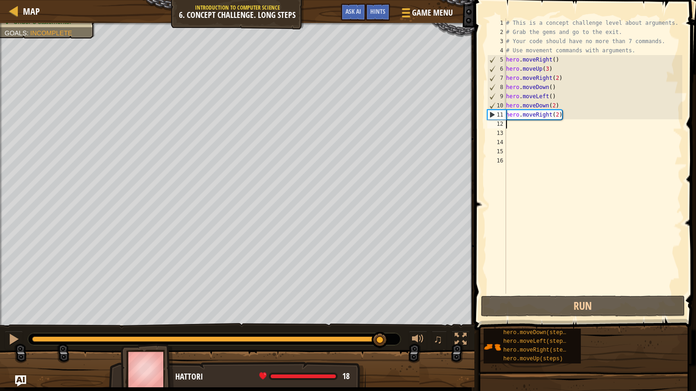
click at [319, 351] on div "Your hero must survive. Collect all 3 gems. Escape from the dungeon. Under 8 st…" at bounding box center [348, 205] width 696 height 364
